Goal: Task Accomplishment & Management: Use online tool/utility

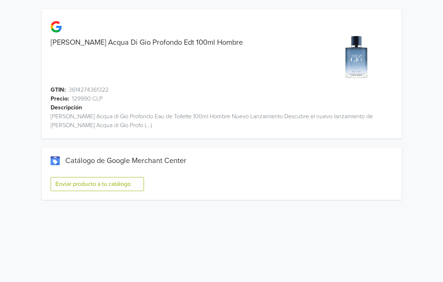
click at [125, 186] on button "Enviar producto a tu catálogo" at bounding box center [97, 184] width 93 height 14
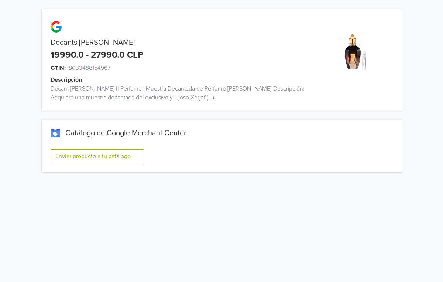
click at [109, 157] on button "Enviar producto a tu catálogo" at bounding box center [97, 156] width 93 height 14
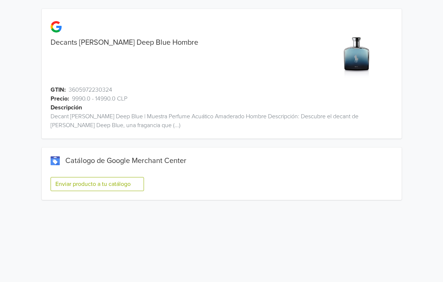
click at [93, 181] on button "Enviar producto a tu catálogo" at bounding box center [97, 184] width 93 height 14
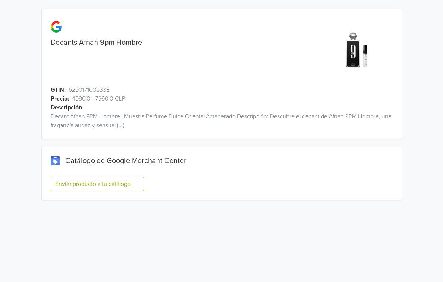
click at [124, 184] on button "Enviar producto a tu catálogo" at bounding box center [97, 184] width 93 height 14
